Goal: Information Seeking & Learning: Learn about a topic

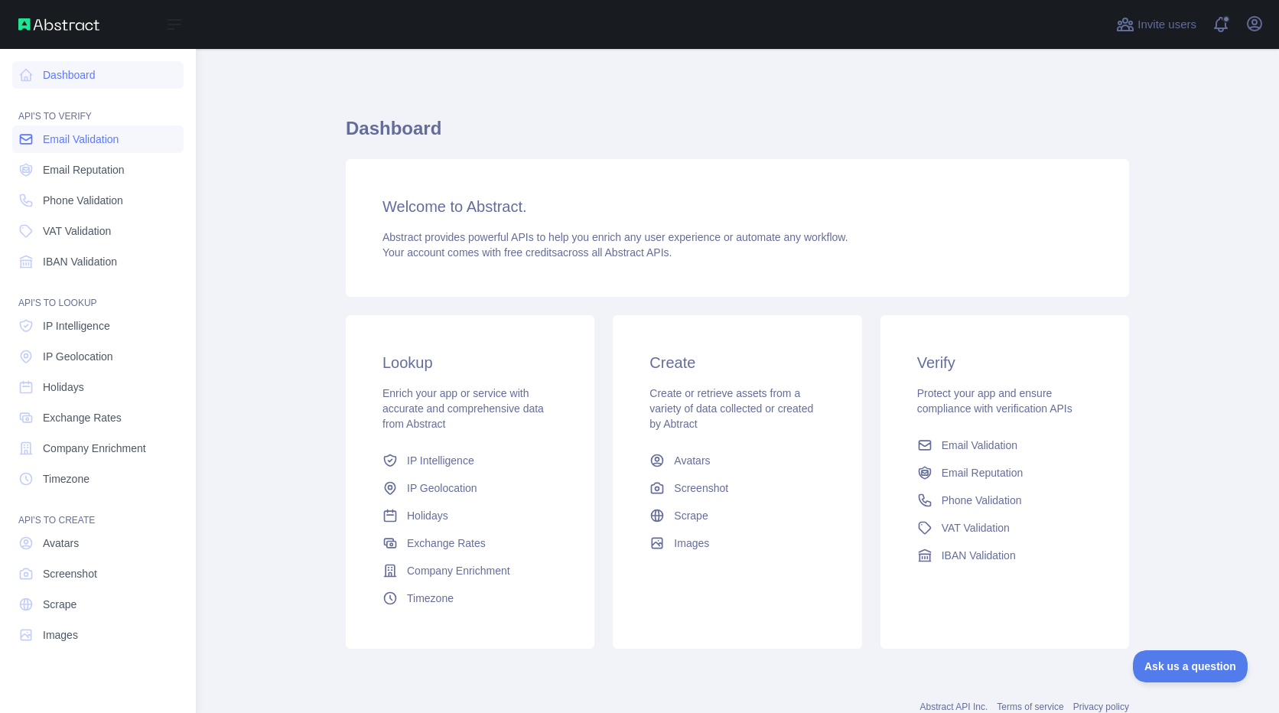
click at [80, 141] on span "Email Validation" at bounding box center [81, 139] width 76 height 15
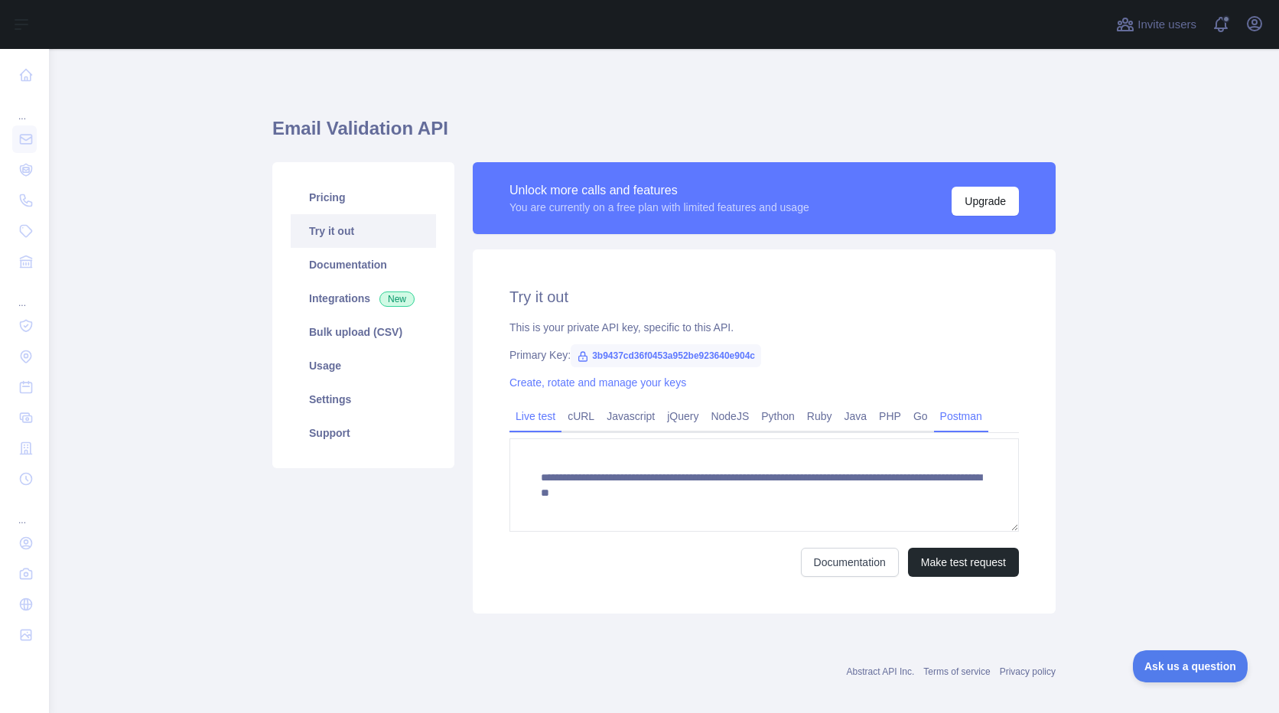
click at [935, 415] on link "Postman" at bounding box center [961, 416] width 54 height 24
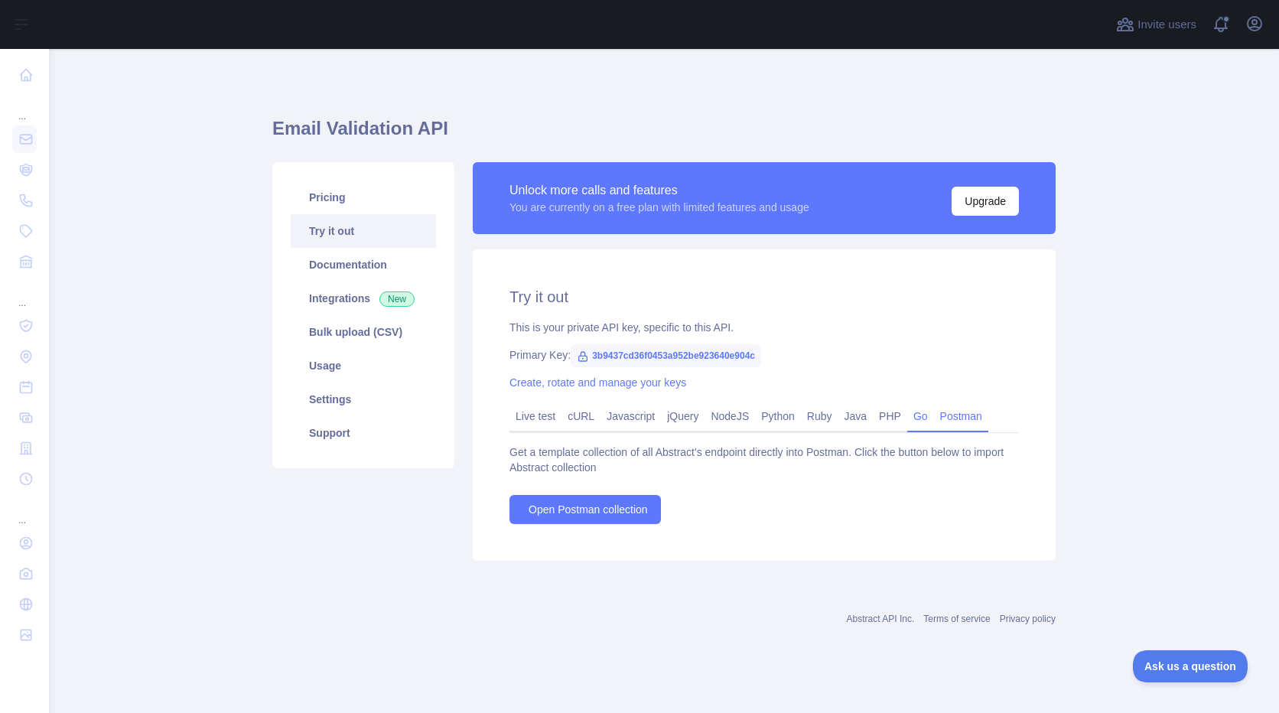
click at [915, 417] on link "Go" at bounding box center [920, 416] width 27 height 24
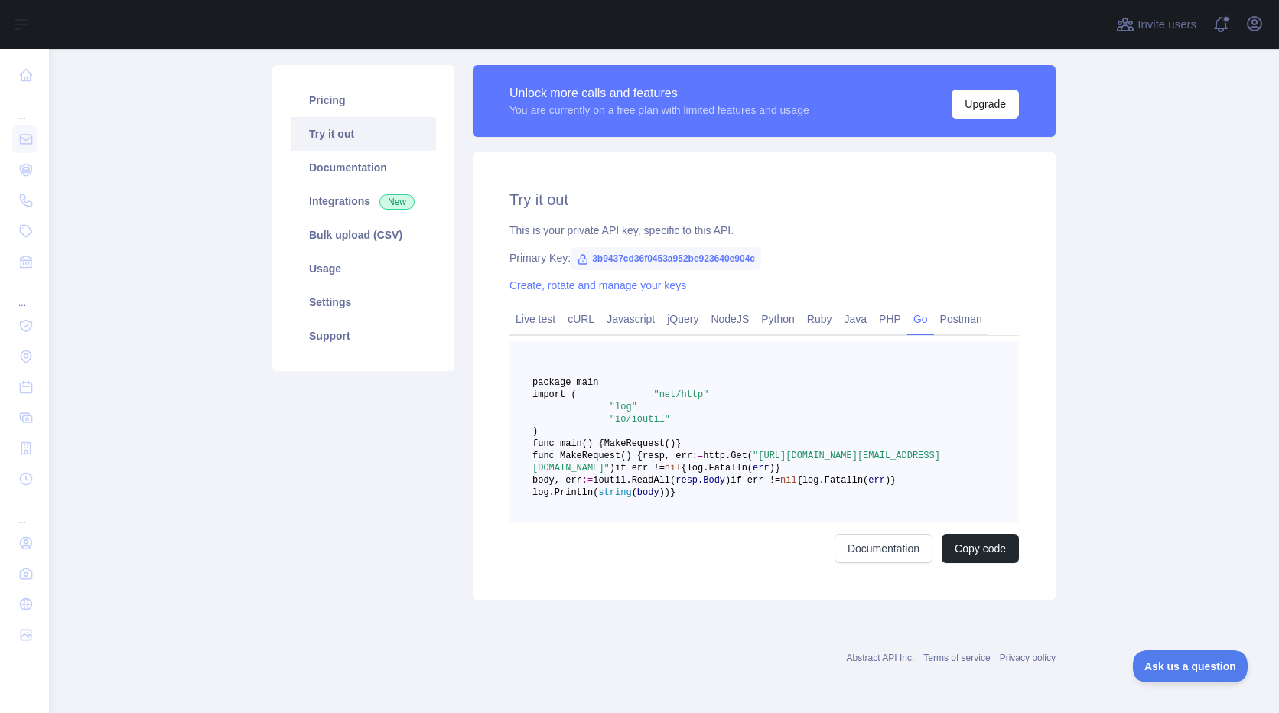
scroll to position [153, 0]
click at [616, 307] on link "Javascript" at bounding box center [630, 319] width 60 height 24
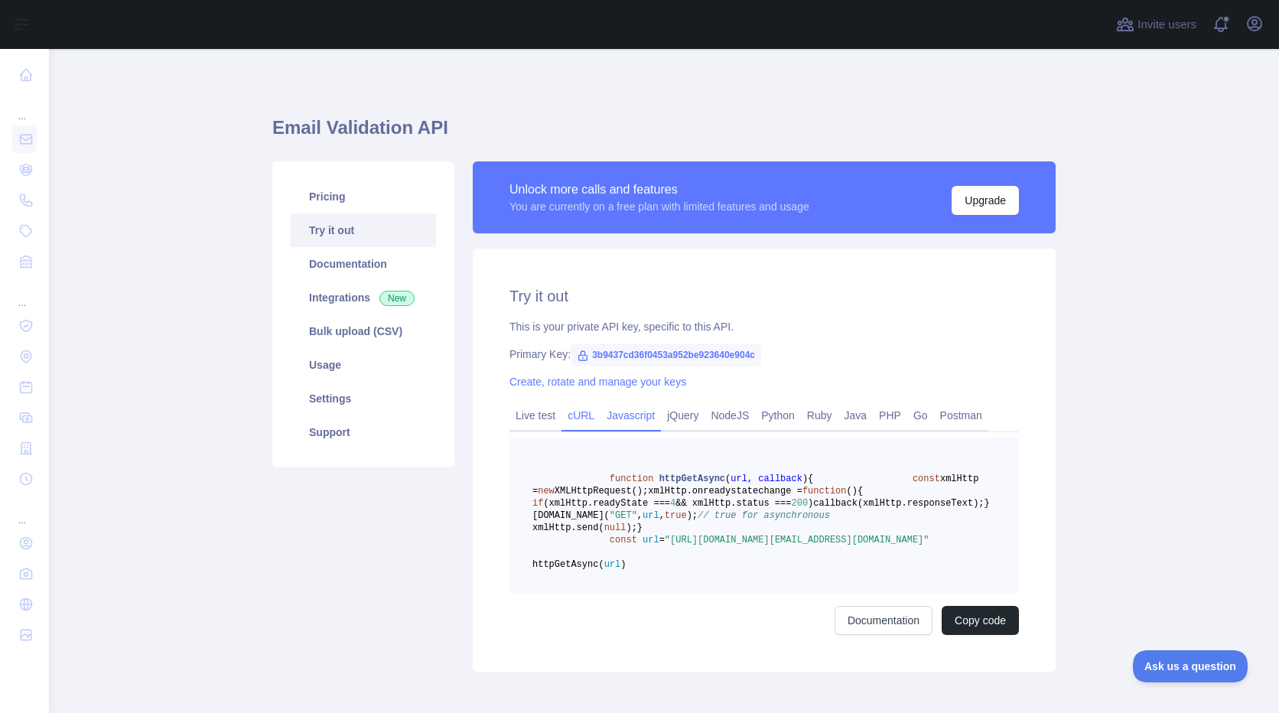
scroll to position [0, 0]
click at [769, 419] on link "Python" at bounding box center [778, 416] width 46 height 24
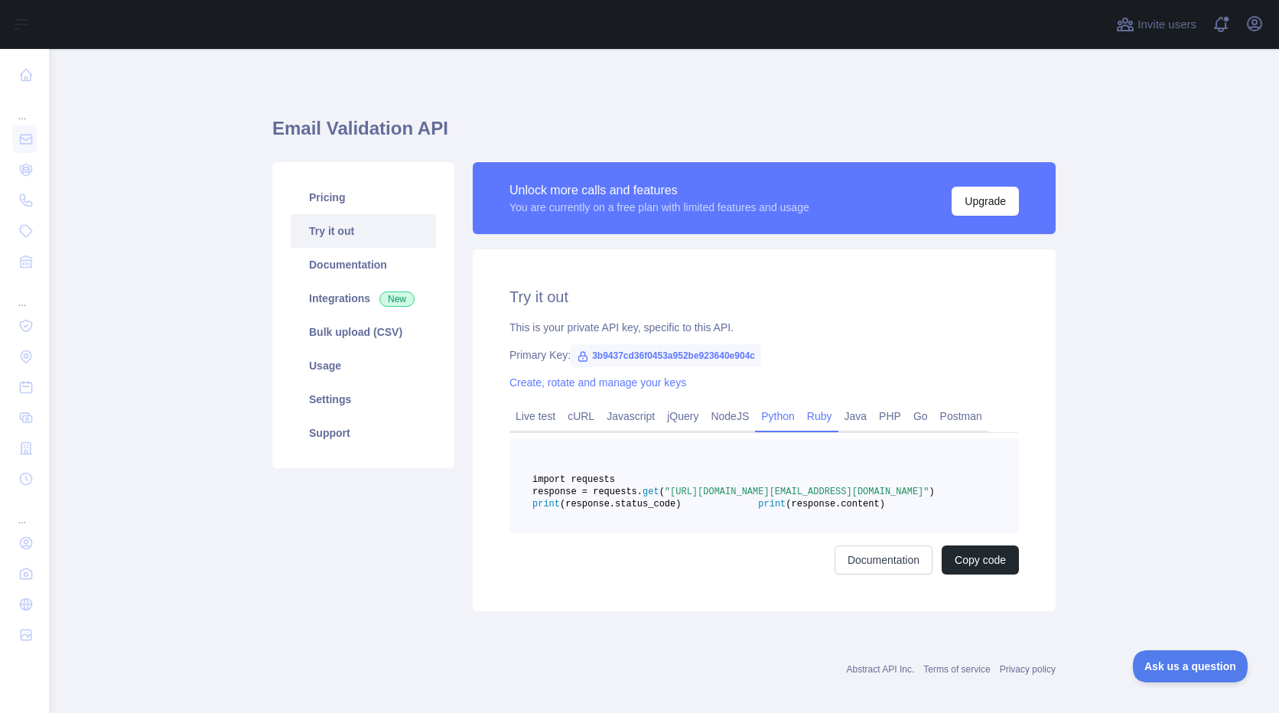
click at [807, 413] on link "Ruby" at bounding box center [819, 416] width 37 height 24
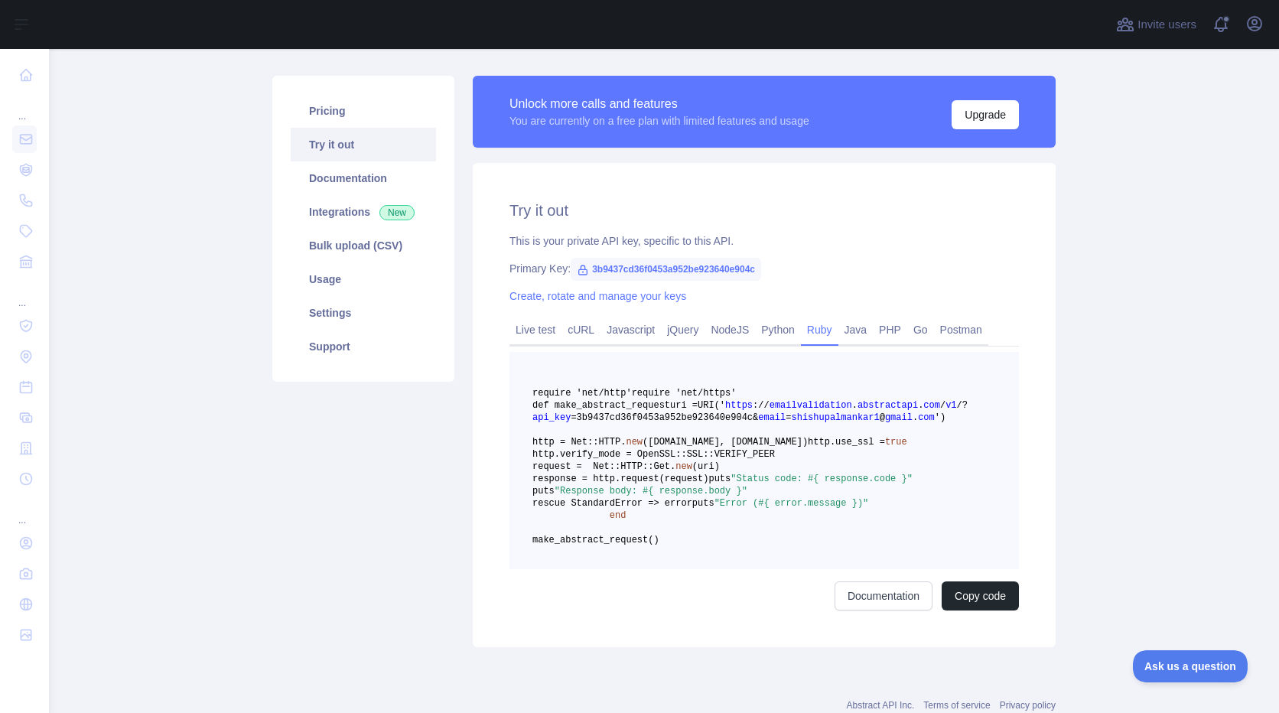
scroll to position [153, 0]
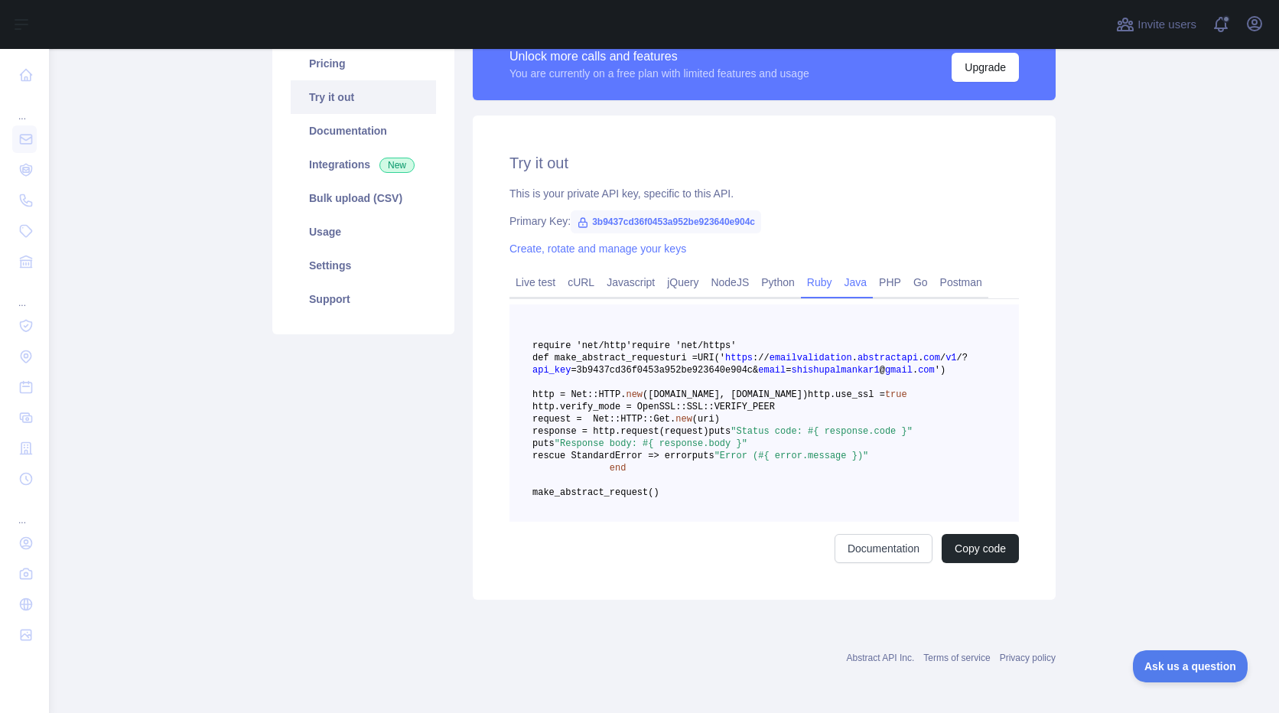
click at [847, 270] on link "Java" at bounding box center [855, 282] width 35 height 24
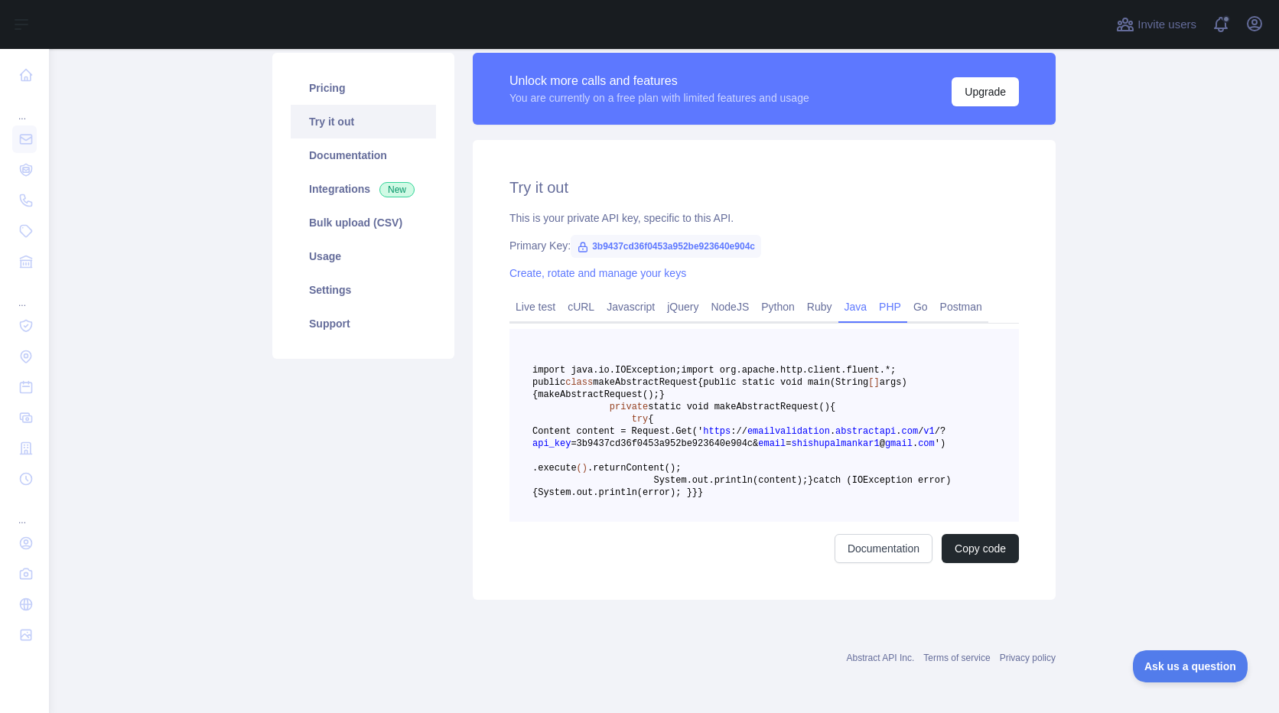
click at [884, 294] on link "PHP" at bounding box center [890, 306] width 34 height 24
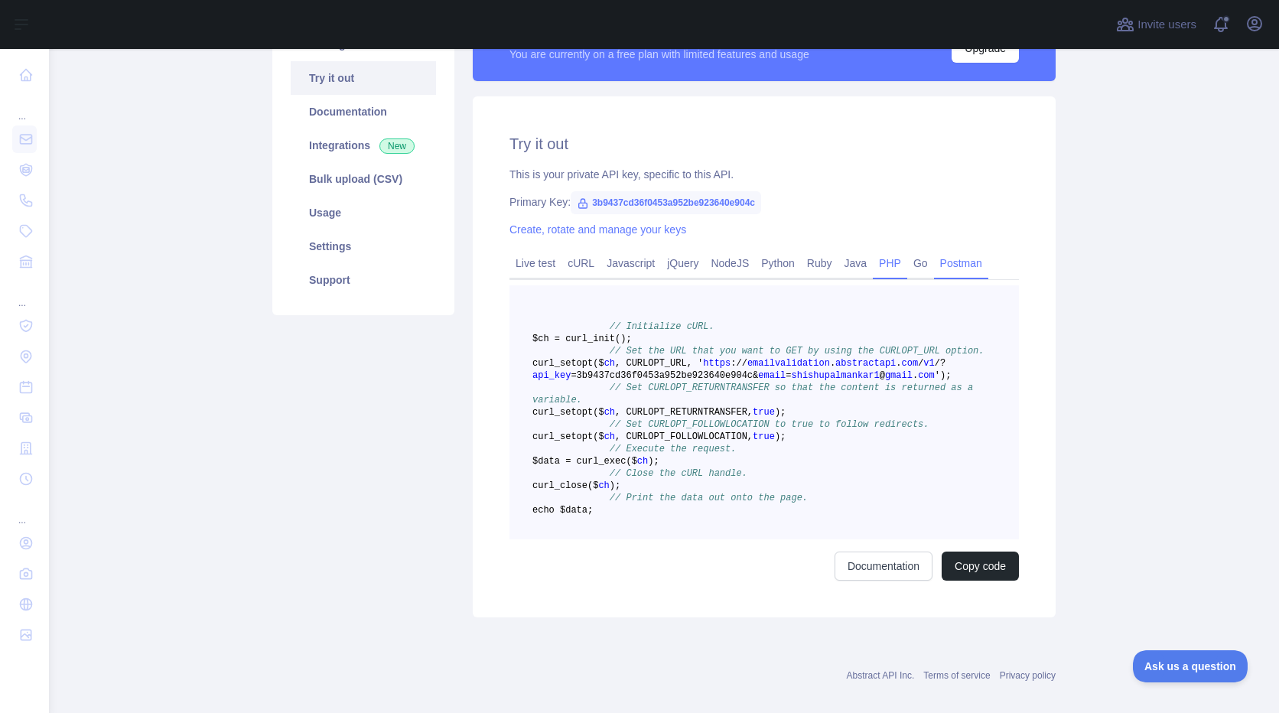
click at [949, 264] on link "Postman" at bounding box center [961, 263] width 54 height 24
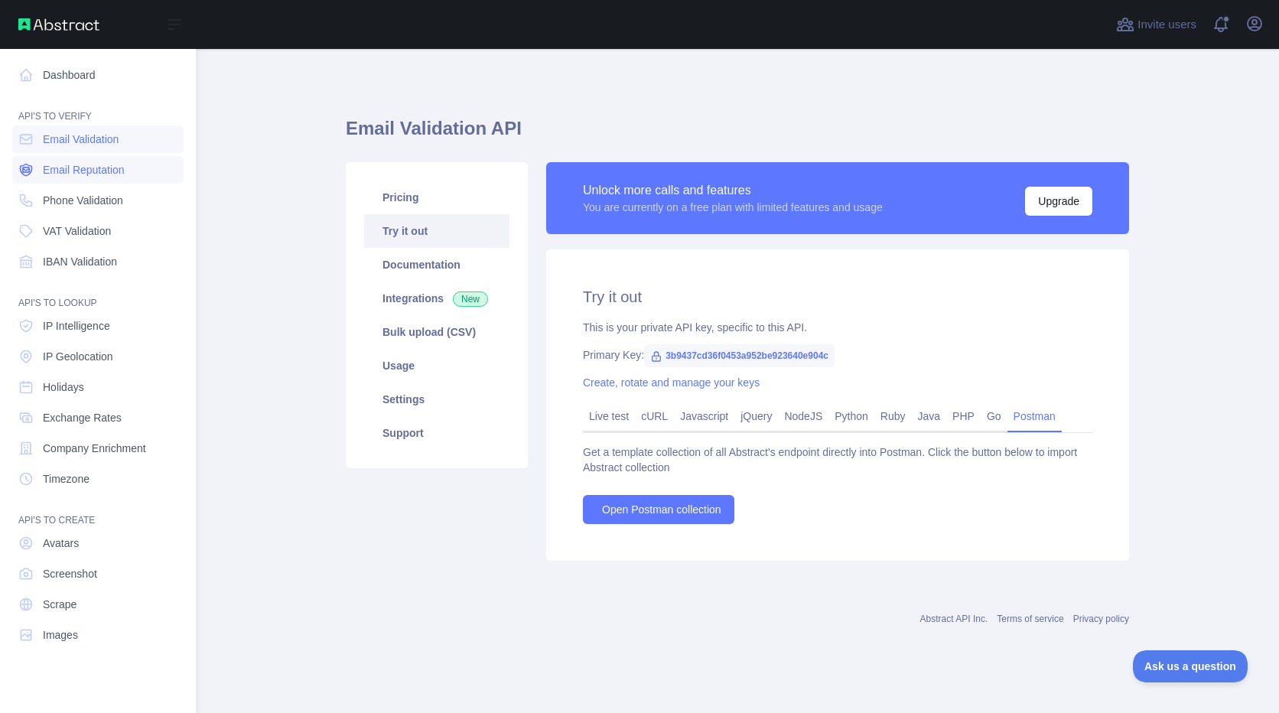
click at [62, 174] on span "Email Reputation" at bounding box center [84, 169] width 82 height 15
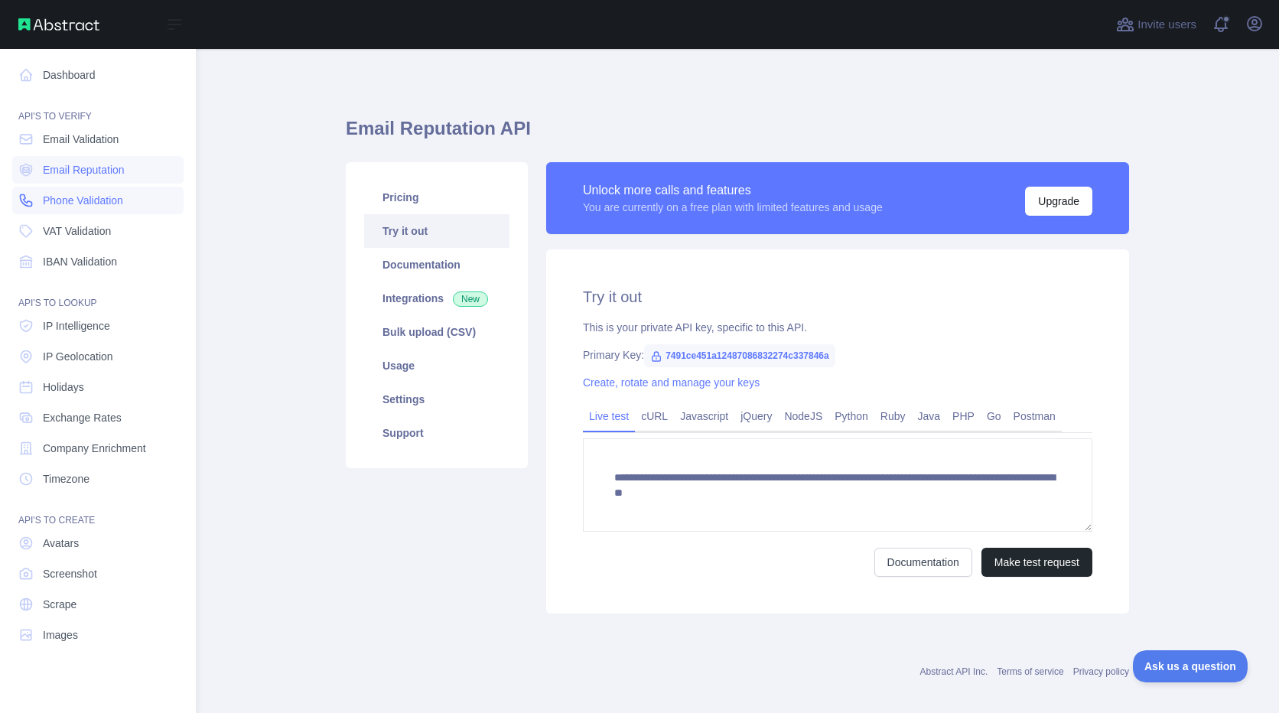
click at [58, 202] on span "Phone Validation" at bounding box center [83, 200] width 80 height 15
click at [55, 231] on span "VAT Validation" at bounding box center [77, 230] width 68 height 15
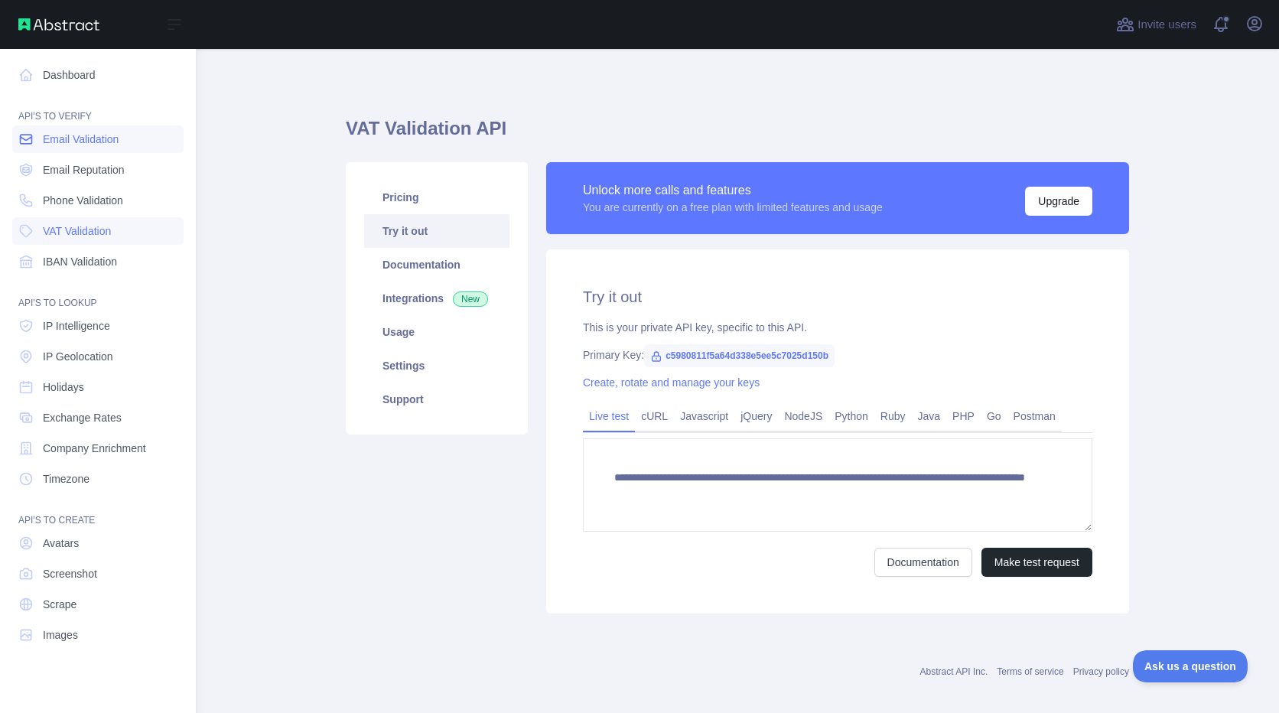
click at [70, 144] on span "Email Validation" at bounding box center [81, 139] width 76 height 15
